Goal: Information Seeking & Learning: Learn about a topic

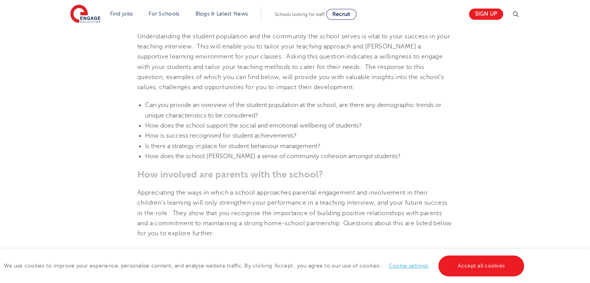
scroll to position [603, 0]
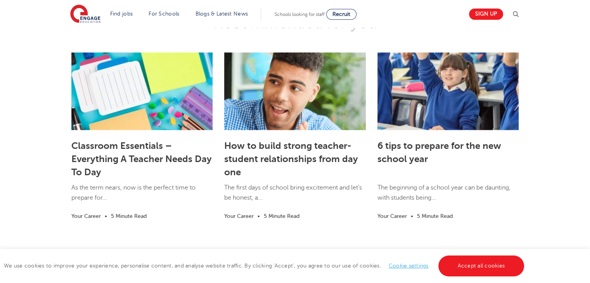
scroll to position [1375, 0]
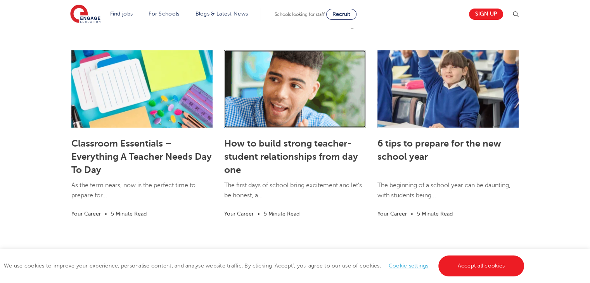
click at [300, 126] on link at bounding box center [294, 89] width 141 height 78
